Goal: Task Accomplishment & Management: Use online tool/utility

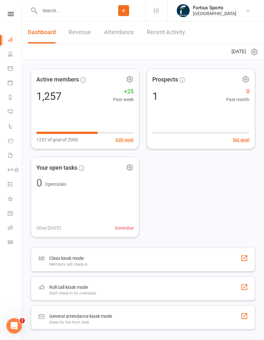
click at [12, 226] on icon at bounding box center [10, 227] width 5 height 5
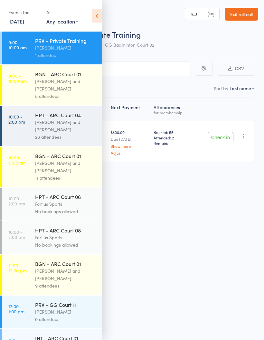
click at [98, 13] on icon at bounding box center [97, 16] width 10 height 14
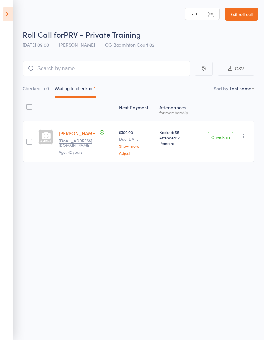
click at [3, 13] on icon at bounding box center [8, 14] width 10 height 14
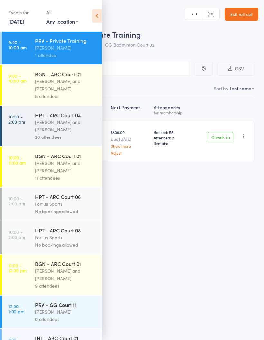
click at [71, 77] on div "BGN - ARC Court 01" at bounding box center [65, 74] width 61 height 7
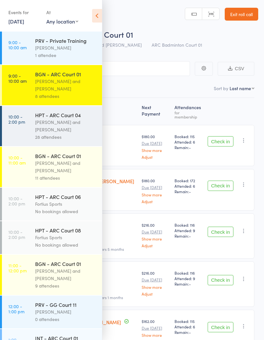
click at [97, 12] on icon at bounding box center [97, 16] width 10 height 14
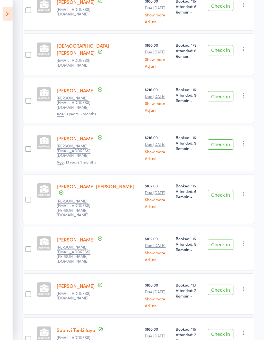
scroll to position [135, 0]
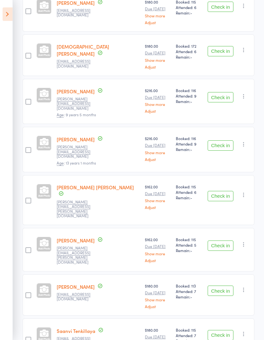
click at [221, 92] on button "Check in" at bounding box center [221, 97] width 26 height 10
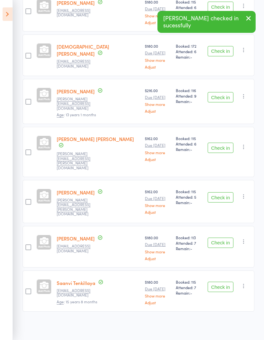
scroll to position [90, 0]
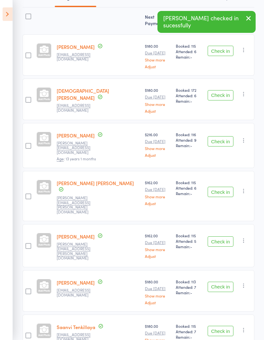
click at [226, 137] on button "Check in" at bounding box center [221, 141] width 26 height 10
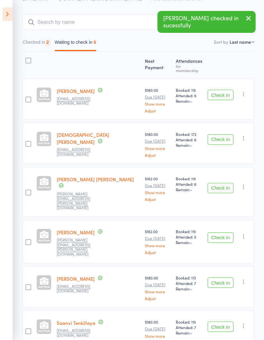
click at [223, 183] on button "Check in" at bounding box center [221, 188] width 26 height 10
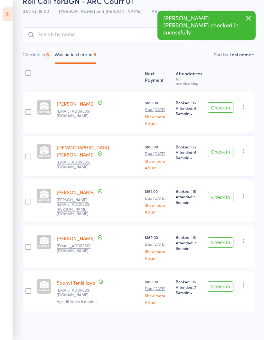
scroll to position [2, 0]
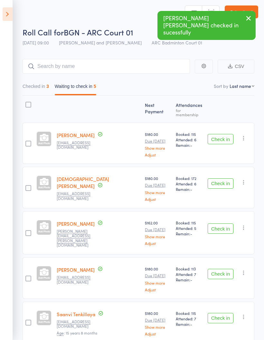
click at [224, 223] on button "Check in" at bounding box center [221, 228] width 26 height 10
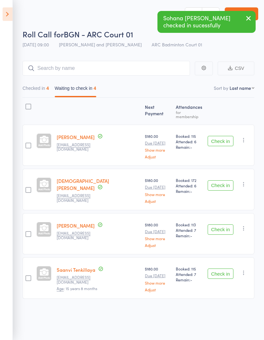
click at [226, 224] on button "Check in" at bounding box center [221, 229] width 26 height 10
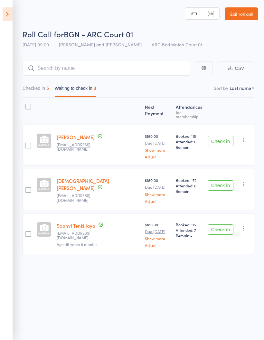
click at [34, 87] on button "Checked in 5" at bounding box center [36, 89] width 26 height 15
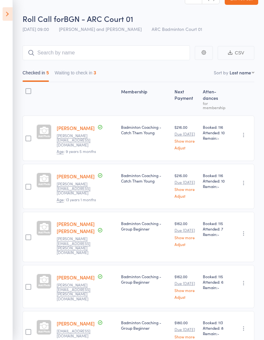
scroll to position [0, 0]
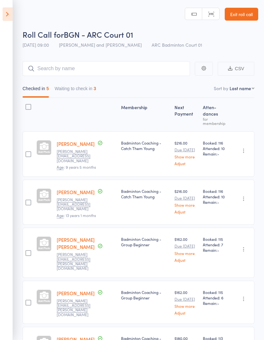
click at [7, 14] on icon at bounding box center [8, 14] width 10 height 14
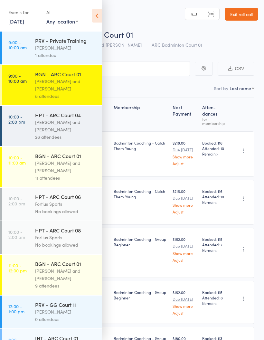
click at [41, 125] on div "[PERSON_NAME] and [PERSON_NAME]" at bounding box center [65, 125] width 61 height 15
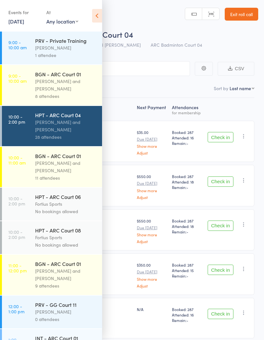
click at [96, 13] on icon at bounding box center [97, 16] width 10 height 14
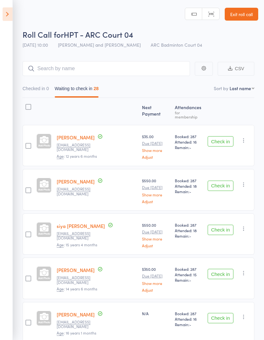
click at [4, 15] on icon at bounding box center [8, 14] width 10 height 14
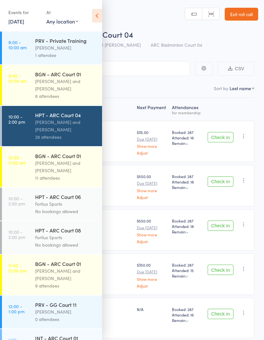
click at [52, 80] on div "[PERSON_NAME] and [PERSON_NAME]" at bounding box center [65, 85] width 61 height 15
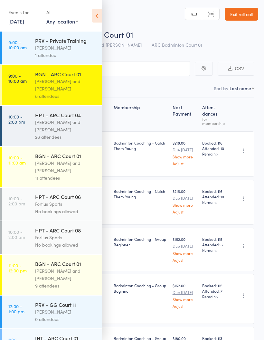
click at [98, 18] on icon at bounding box center [97, 16] width 10 height 14
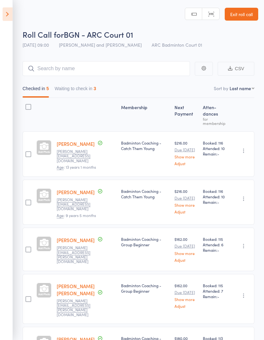
click at [73, 94] on button "Waiting to check in 3" at bounding box center [76, 90] width 42 height 15
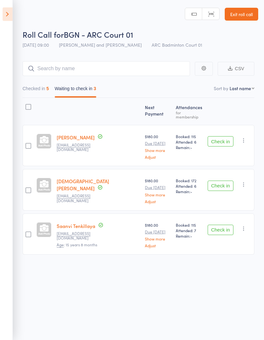
click at [226, 225] on button "Check in" at bounding box center [221, 230] width 26 height 10
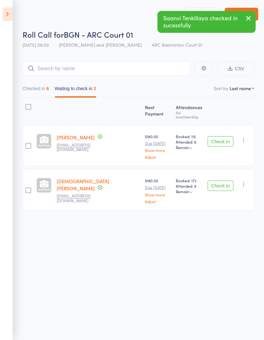
click at [37, 92] on button "Checked in 6" at bounding box center [36, 90] width 26 height 15
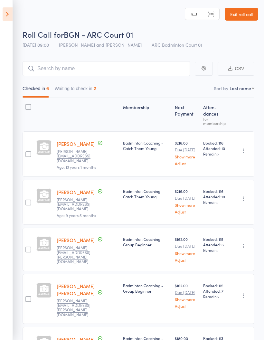
click at [5, 13] on icon at bounding box center [8, 14] width 10 height 14
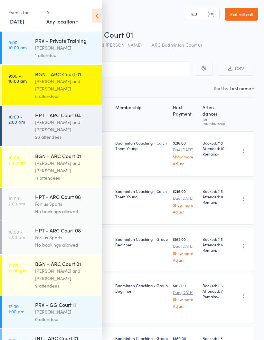
click at [42, 40] on div "PRV - Private Training" at bounding box center [65, 40] width 61 height 7
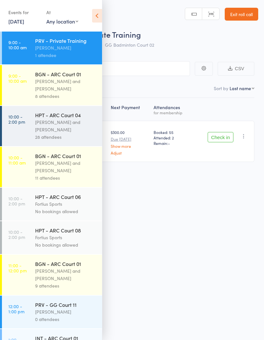
click at [98, 10] on icon at bounding box center [97, 16] width 10 height 14
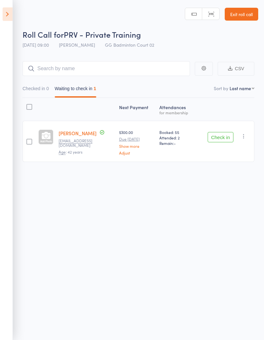
click at [221, 141] on button "Check in" at bounding box center [221, 137] width 26 height 10
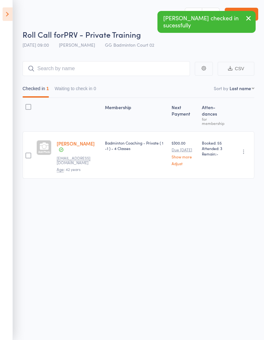
click at [9, 15] on icon at bounding box center [8, 14] width 10 height 14
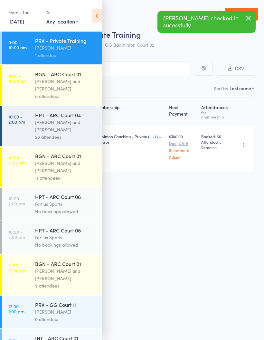
click at [43, 86] on div "[PERSON_NAME] and [PERSON_NAME]" at bounding box center [65, 85] width 61 height 15
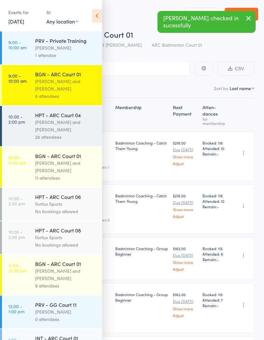
click at [101, 13] on icon at bounding box center [97, 16] width 10 height 14
